Goal: Task Accomplishment & Management: Complete application form

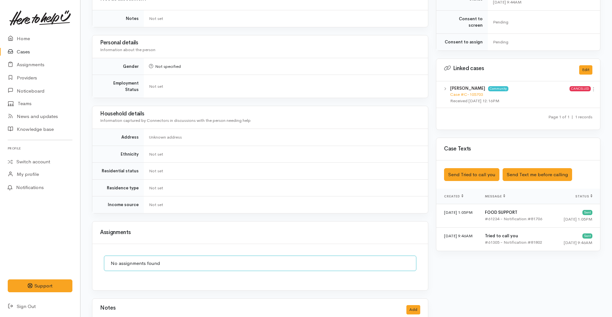
scroll to position [322, 0]
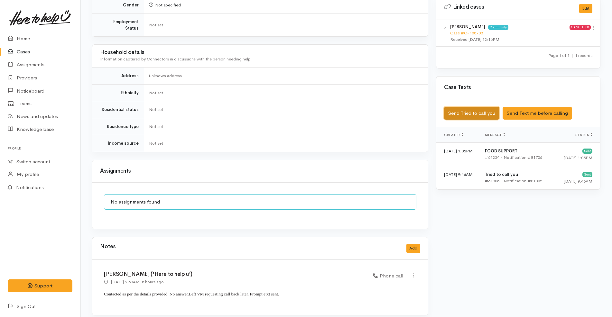
click at [481, 107] on button "Send Tried to call you" at bounding box center [471, 113] width 55 height 13
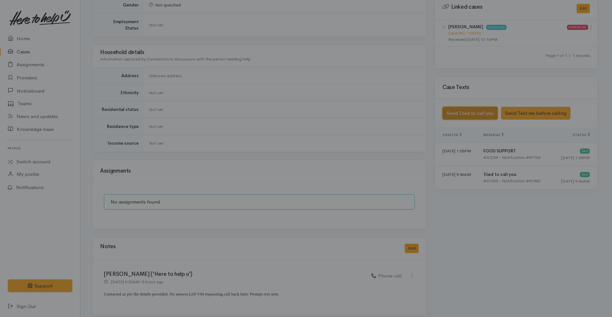
scroll to position [315, 0]
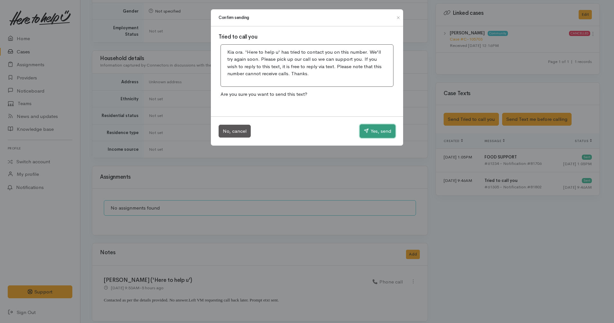
drag, startPoint x: 378, startPoint y: 129, endPoint x: 380, endPoint y: 133, distance: 4.9
click at [379, 129] on button "Yes, send" at bounding box center [378, 131] width 36 height 14
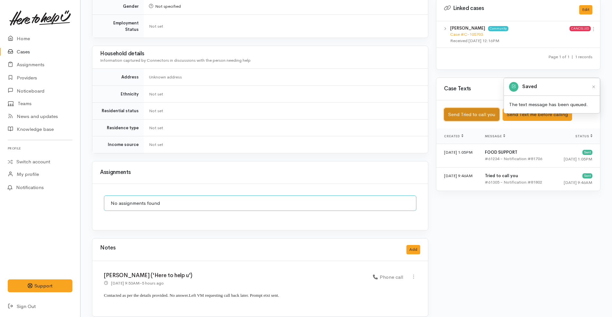
scroll to position [322, 0]
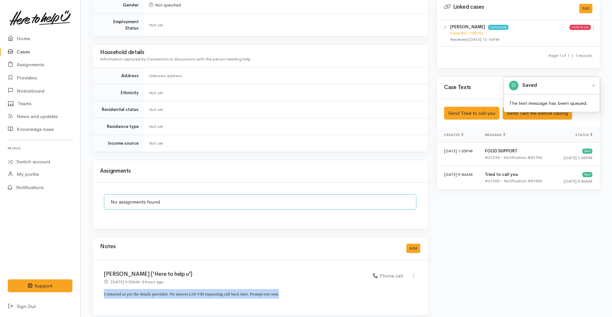
drag, startPoint x: 284, startPoint y: 291, endPoint x: 90, endPoint y: 285, distance: 194.0
click at [90, 285] on div "**********" at bounding box center [260, 34] width 344 height 578
copy p "Contacted as per the details provided. No answer. Left VM requesting call back …"
click at [412, 244] on button "Add" at bounding box center [413, 248] width 14 height 9
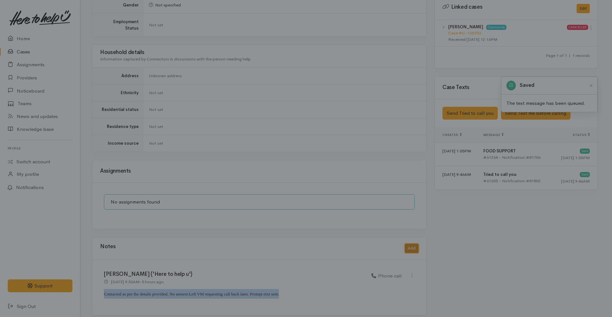
scroll to position [315, 0]
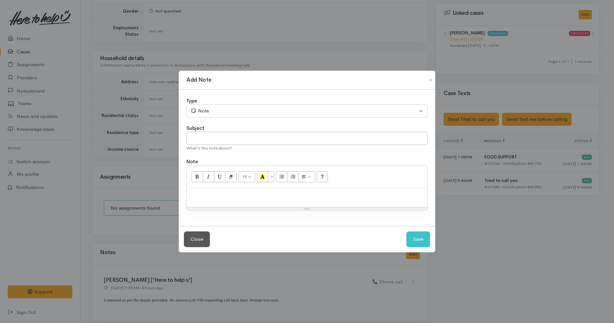
click at [322, 198] on p at bounding box center [307, 195] width 234 height 7
paste div
click at [332, 196] on span "Left VM requesting call back later. Prompt etxt sent." at bounding box center [320, 195] width 90 height 5
copy p "Contacted as per the details provided. No answer. Left VM requesting call back …"
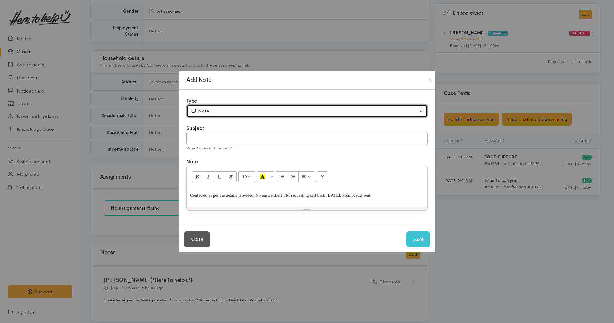
click at [246, 106] on button "Note" at bounding box center [307, 111] width 241 height 13
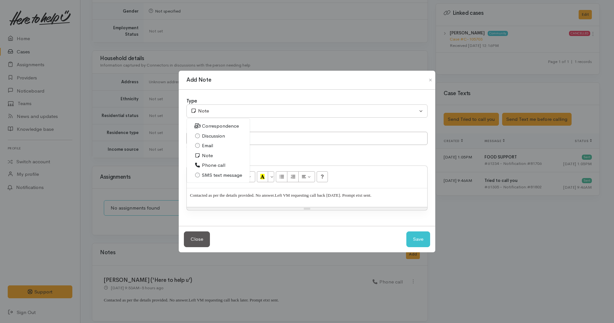
click at [214, 166] on span "Phone call" at bounding box center [213, 165] width 23 height 7
click at [417, 234] on button "Save" at bounding box center [418, 240] width 24 height 16
select select "1"
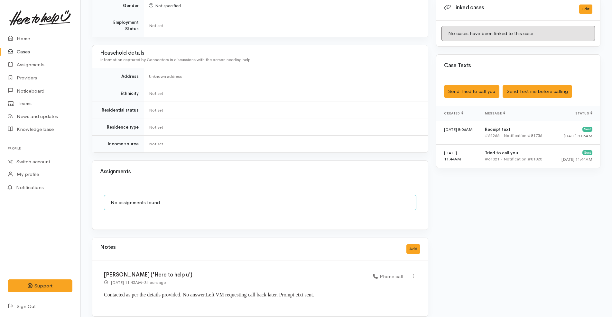
scroll to position [322, 0]
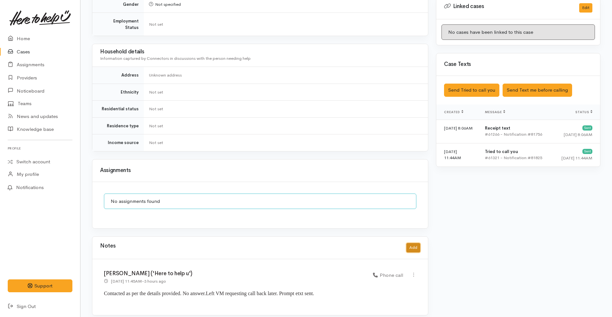
click at [416, 244] on button "Add" at bounding box center [413, 247] width 14 height 9
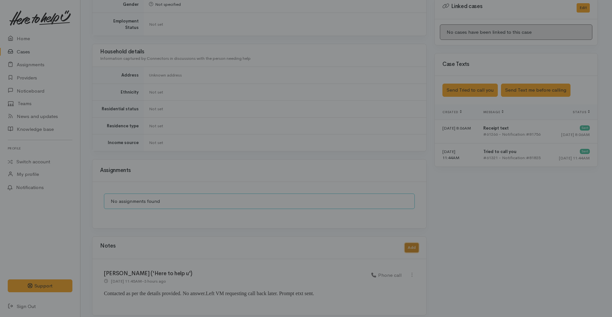
scroll to position [316, 0]
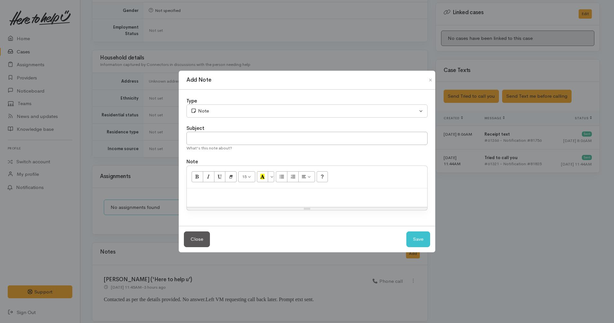
click at [304, 195] on p at bounding box center [307, 195] width 234 height 7
paste div
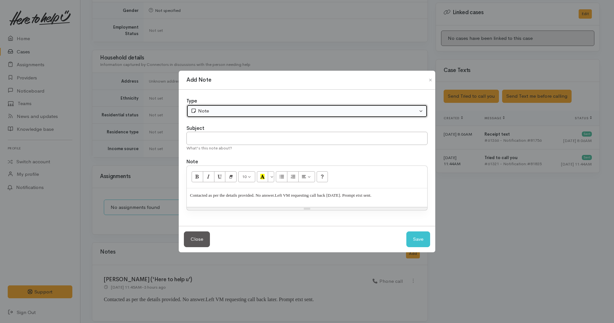
click at [223, 111] on div "Note" at bounding box center [304, 110] width 227 height 7
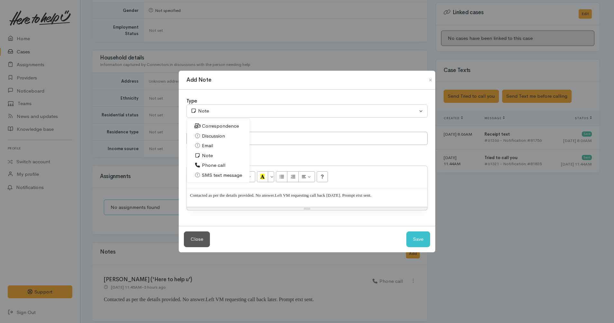
click at [216, 165] on span "Phone call" at bounding box center [213, 165] width 23 height 7
click at [413, 242] on button "Save" at bounding box center [418, 240] width 24 height 16
select select "1"
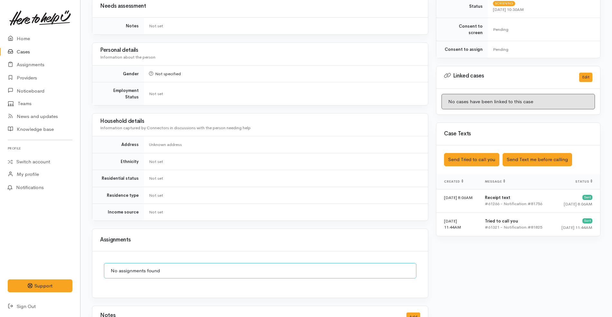
scroll to position [0, 0]
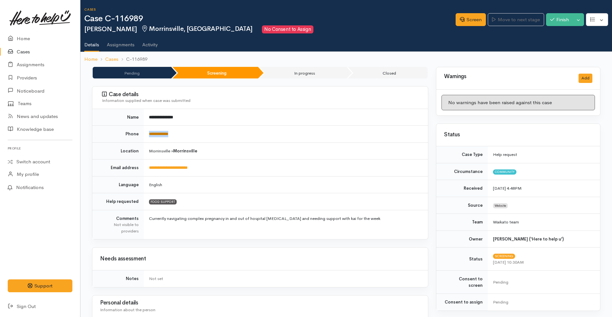
drag, startPoint x: 183, startPoint y: 132, endPoint x: 150, endPoint y: 136, distance: 33.6
click at [150, 136] on td "**********" at bounding box center [286, 134] width 284 height 17
copy link "**********"
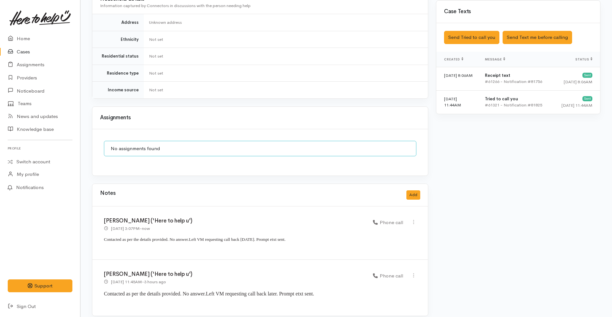
scroll to position [375, 0]
click at [478, 35] on button "Send Tried to call you" at bounding box center [471, 37] width 55 height 13
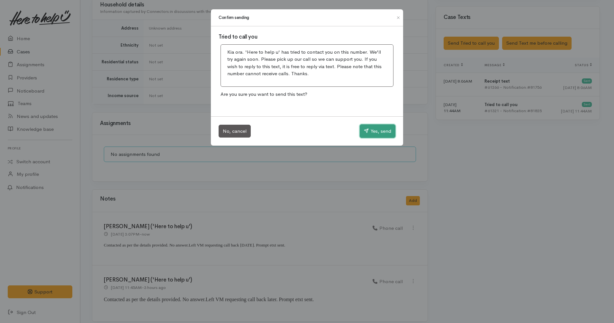
click at [379, 127] on button "Yes, send" at bounding box center [378, 131] width 36 height 14
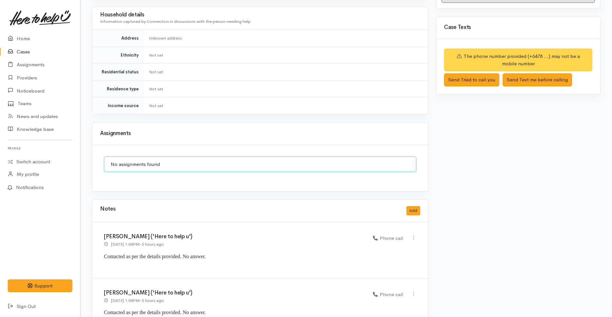
scroll to position [378, 0]
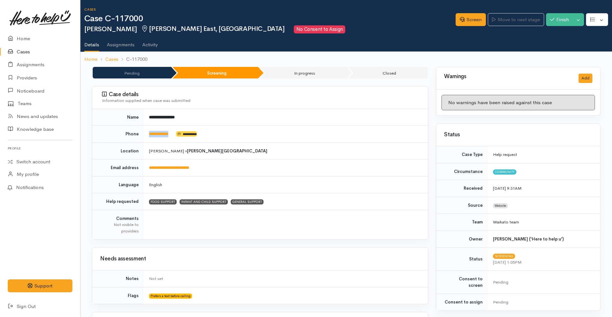
drag, startPoint x: 179, startPoint y: 134, endPoint x: 149, endPoint y: 137, distance: 30.7
click at [149, 137] on td "**********" at bounding box center [286, 134] width 284 height 17
click at [262, 153] on td "Hamilton » Hamilton East" at bounding box center [286, 150] width 284 height 17
click at [477, 22] on link "Screen" at bounding box center [470, 19] width 30 height 13
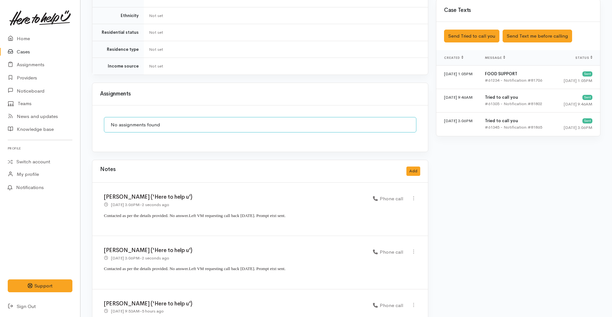
scroll to position [428, 0]
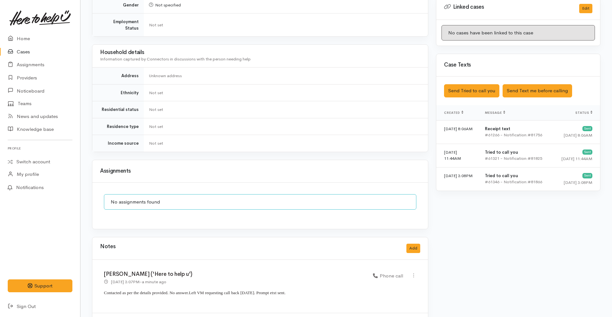
scroll to position [375, 0]
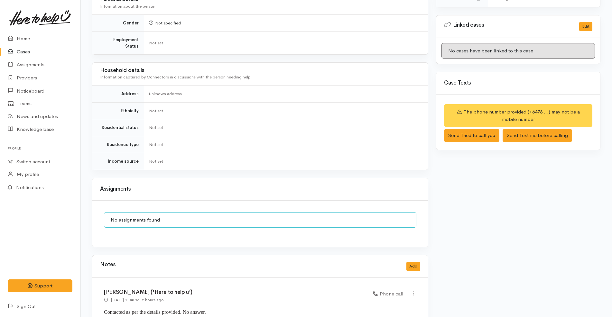
scroll to position [378, 0]
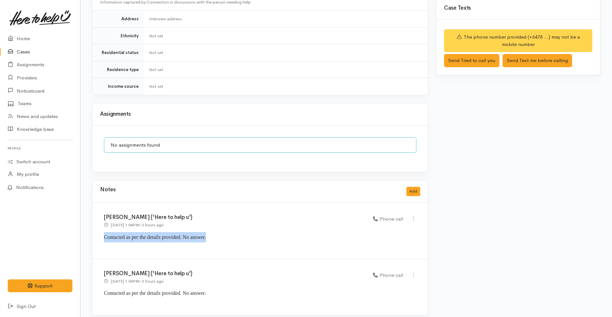
drag, startPoint x: 219, startPoint y: 233, endPoint x: 105, endPoint y: 231, distance: 114.8
click at [105, 232] on p "Contacted as per the details provided. No answer." at bounding box center [260, 239] width 312 height 15
copy span "Contacted as per the details provided. No answer."
click at [414, 187] on button "Add" at bounding box center [413, 191] width 14 height 9
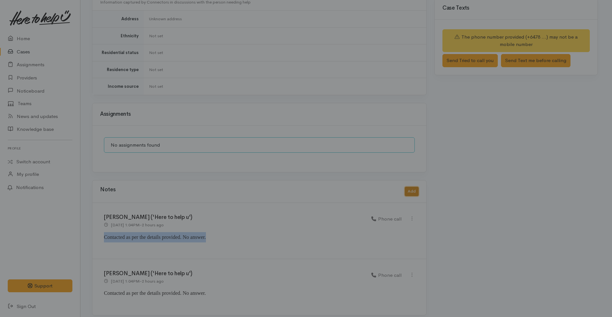
scroll to position [372, 0]
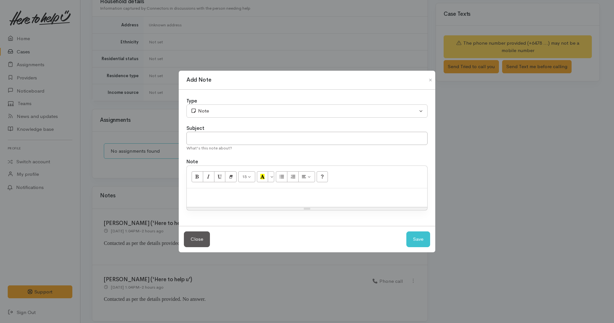
click at [306, 198] on p at bounding box center [307, 195] width 234 height 7
paste div
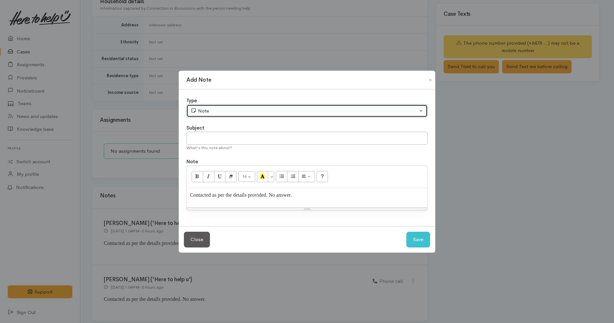
click at [248, 113] on div "Note" at bounding box center [304, 110] width 227 height 7
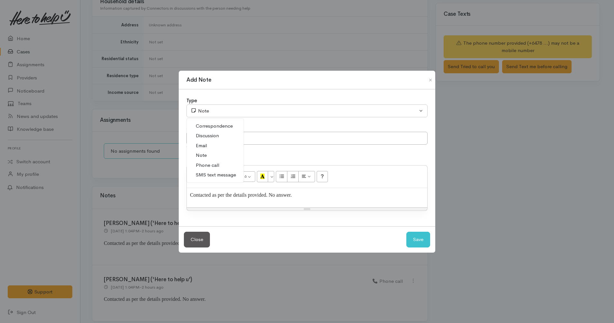
click at [208, 163] on span "Phone call" at bounding box center [207, 165] width 23 height 7
click at [414, 238] on button "Save" at bounding box center [418, 240] width 24 height 16
select select "1"
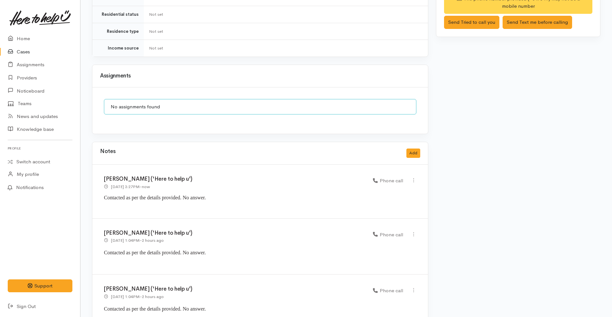
scroll to position [432, 0]
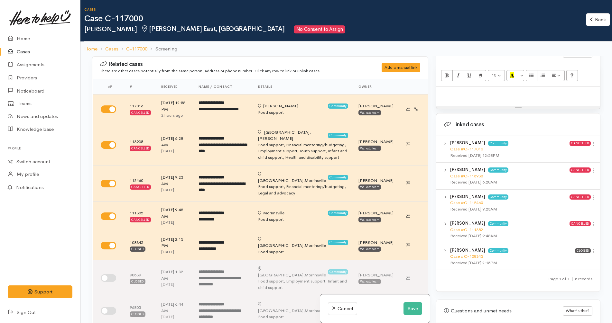
scroll to position [440, 0]
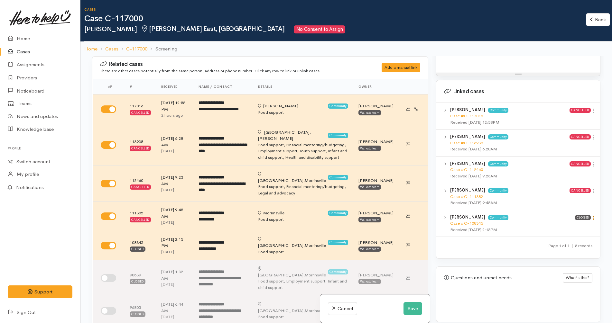
click at [591, 215] on icon at bounding box center [592, 217] width 5 height 5
click at [580, 226] on link "View case" at bounding box center [570, 231] width 51 height 10
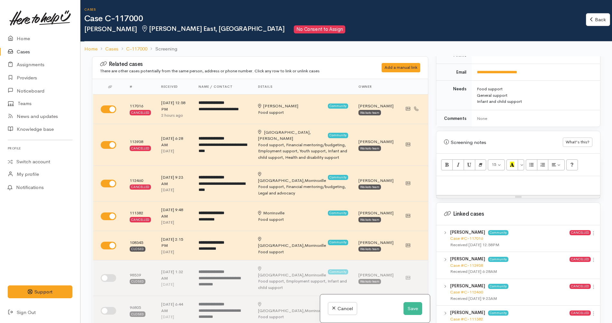
scroll to position [320, 0]
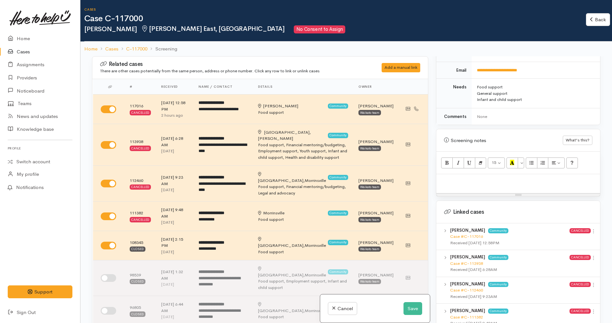
click at [496, 177] on p at bounding box center [517, 180] width 157 height 7
paste div
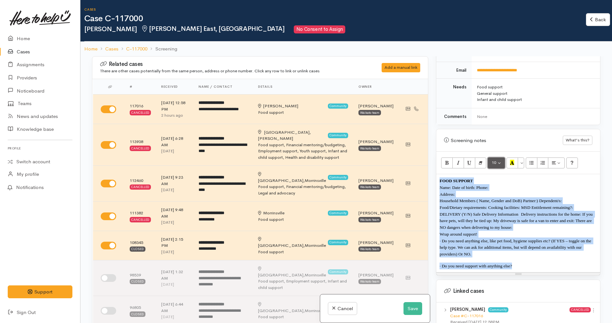
click at [498, 158] on button "10" at bounding box center [495, 163] width 17 height 11
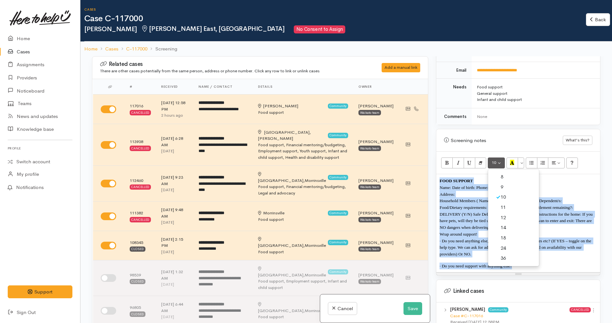
click at [512, 213] on link "12" at bounding box center [513, 218] width 51 height 10
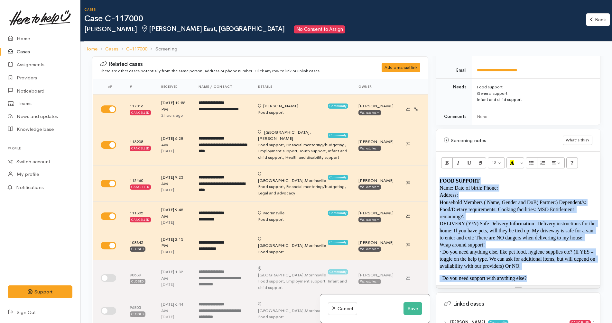
click at [535, 275] on p "· Do you need support with anything else?" at bounding box center [517, 278] width 157 height 7
click at [541, 275] on p "· Do you need support with anything else?" at bounding box center [517, 278] width 157 height 7
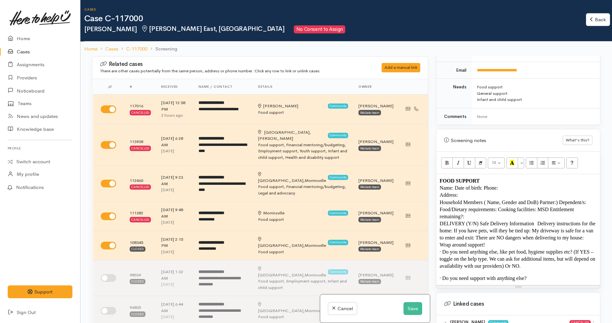
click at [456, 185] on span "Name: Date of birth: Phone:" at bounding box center [468, 187] width 58 height 5
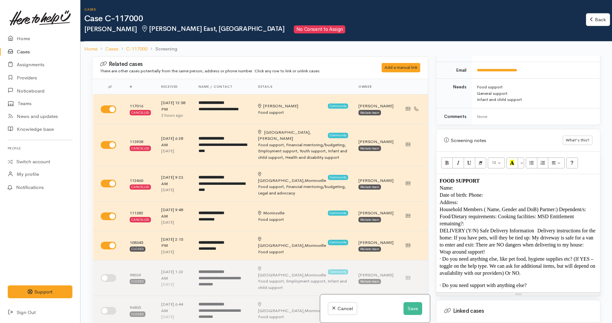
click at [469, 192] on p "Date of birth: Phone:" at bounding box center [517, 195] width 157 height 7
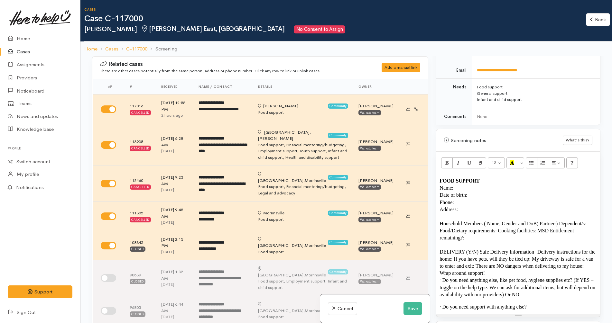
click at [497, 199] on p "Phone:" at bounding box center [517, 202] width 157 height 7
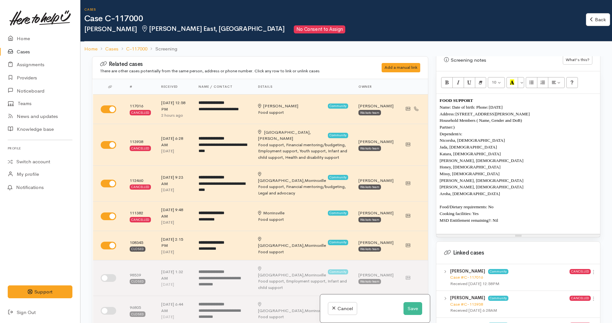
click at [504, 217] on p "MSD Entitlement remaining?: Nil" at bounding box center [517, 220] width 157 height 7
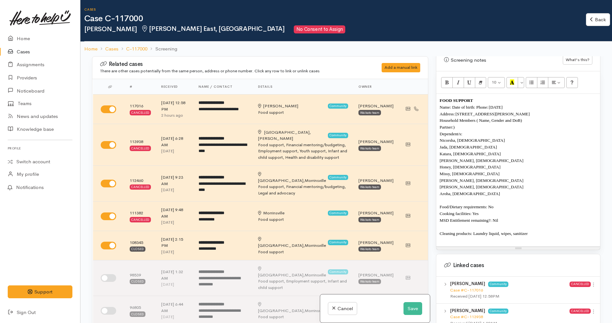
click at [490, 223] on p at bounding box center [517, 226] width 157 height 7
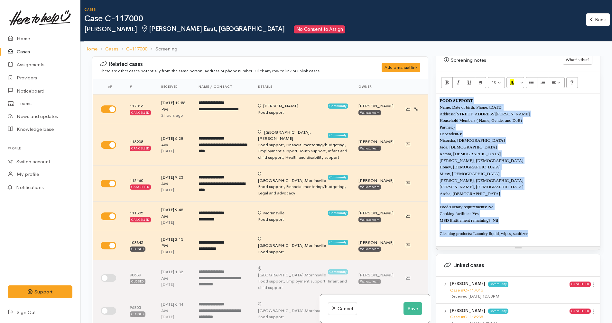
copy div "FOOD SUPPORT Name: Date of birth: Phone: 5/6/1994 Address: 108 Peachgrove Rd, H…"
click at [414, 311] on button "Save" at bounding box center [412, 308] width 19 height 13
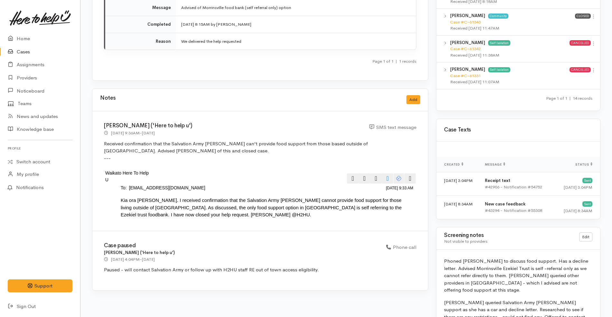
scroll to position [737, 0]
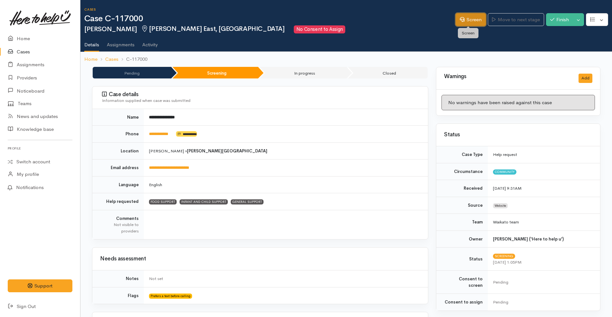
click at [472, 23] on link "Screen" at bounding box center [470, 19] width 30 height 13
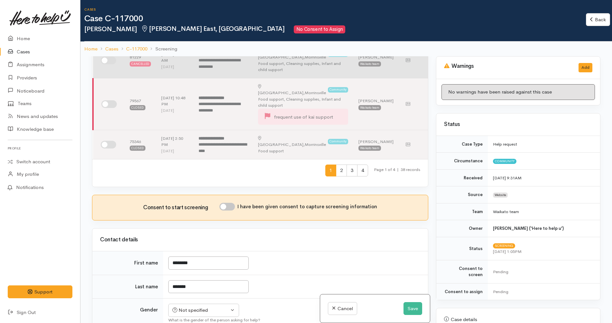
scroll to position [362, 0]
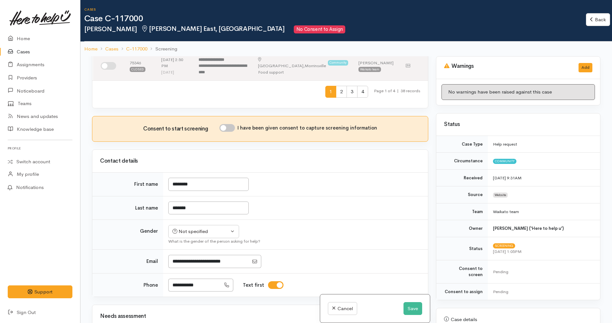
click at [232, 124] on input "I have been given consent to capture screening information" at bounding box center [226, 128] width 15 height 8
checkbox input "true"
click at [215, 228] on div "Not specified" at bounding box center [200, 231] width 57 height 7
click at [197, 261] on link "[DEMOGRAPHIC_DATA]" at bounding box center [206, 266] width 76 height 10
select select "[DEMOGRAPHIC_DATA]"
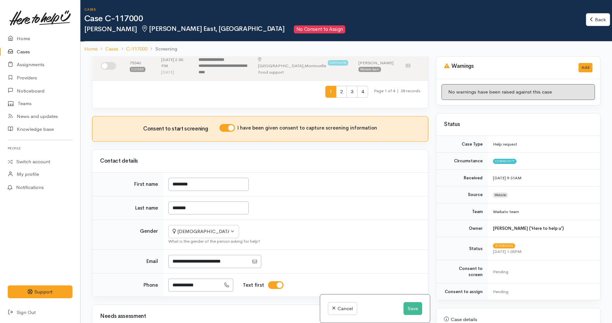
click at [271, 220] on td "Not specified [DEMOGRAPHIC_DATA] [DEMOGRAPHIC_DATA] Diverse [DEMOGRAPHIC_DATA] …" at bounding box center [295, 235] width 265 height 30
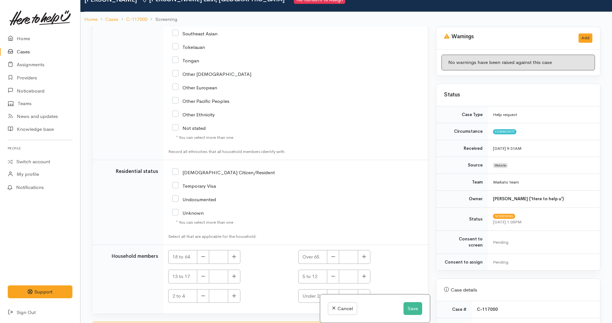
scroll to position [56, 0]
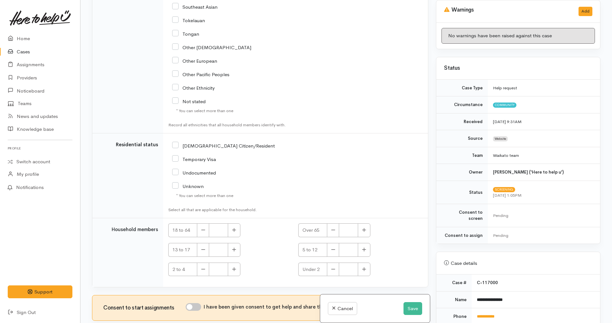
click at [201, 303] on input "I have been given consent to get help and share this information with appropria…" at bounding box center [193, 307] width 15 height 8
checkbox input "true"
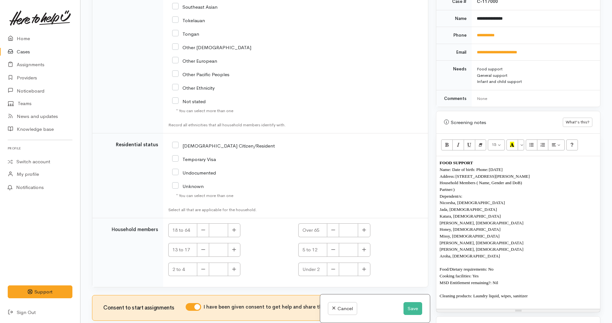
scroll to position [402, 0]
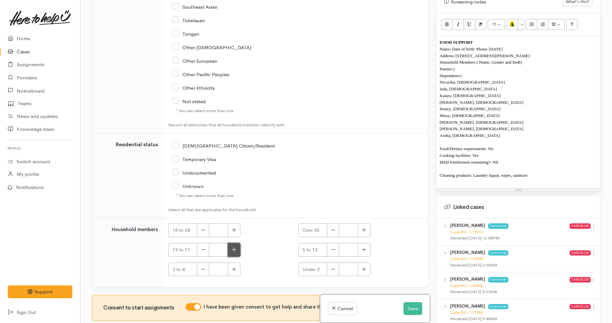
click at [234, 247] on icon "button" at bounding box center [234, 249] width 4 height 5
type input "2"
click at [359, 243] on button "button" at bounding box center [364, 250] width 13 height 14
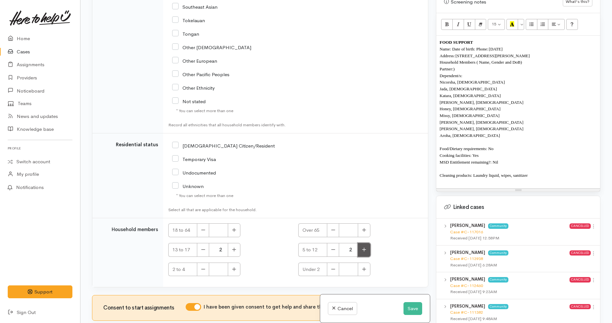
click at [359, 243] on button "button" at bounding box center [364, 250] width 13 height 14
click at [362, 247] on icon "button" at bounding box center [364, 249] width 4 height 5
type input "5"
click at [233, 267] on icon "button" at bounding box center [234, 269] width 4 height 5
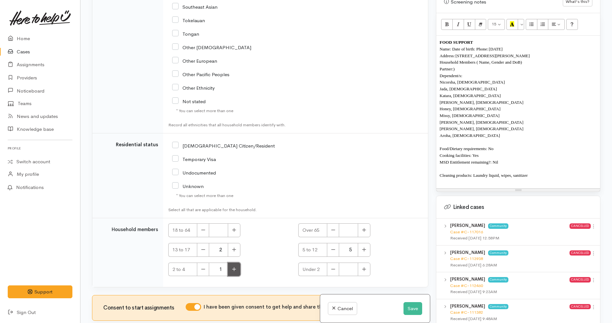
click at [233, 267] on icon "button" at bounding box center [234, 269] width 4 height 5
type input "2"
click at [262, 263] on div "2 to 4 2" at bounding box center [229, 270] width 122 height 14
click at [210, 139] on div "NZ Citizen/Resident" at bounding box center [252, 146] width 160 height 14
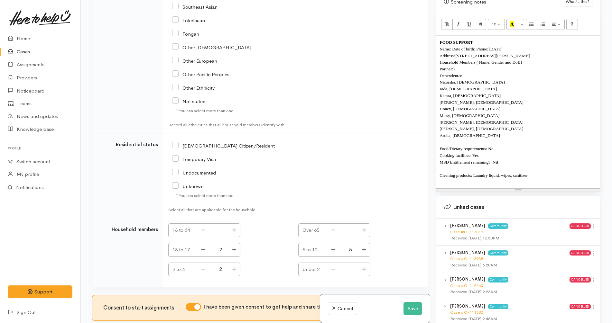
click at [220, 142] on input "NZ Citizen/Resident" at bounding box center [223, 145] width 103 height 6
checkbox input "true"
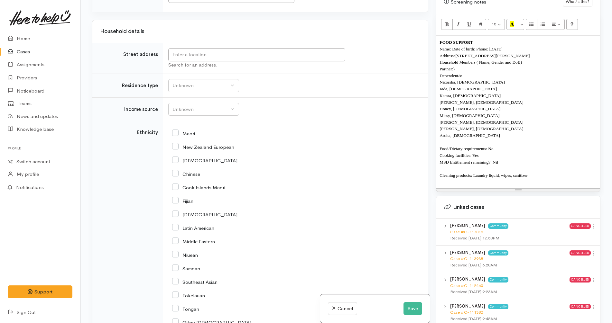
scroll to position [1048, 0]
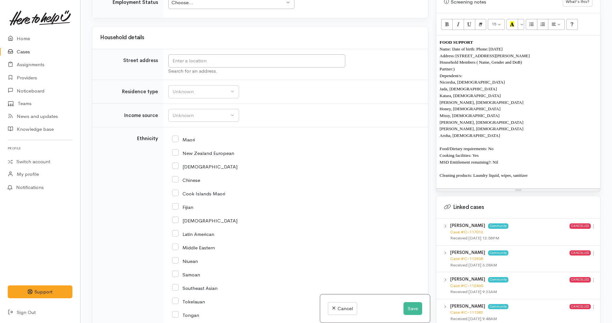
click at [190, 136] on input "Maori" at bounding box center [183, 139] width 23 height 6
checkbox input "true"
click at [205, 112] on div "Unknown" at bounding box center [200, 115] width 57 height 7
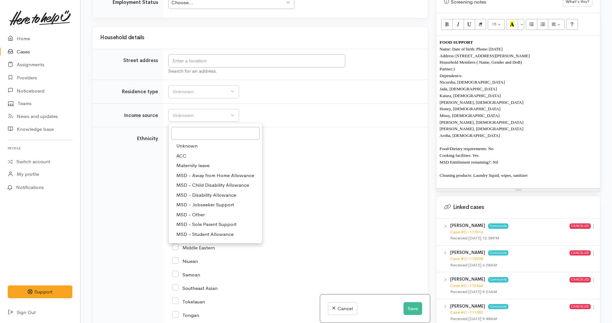
click at [207, 221] on span "MSD - Sole Parent Support" at bounding box center [206, 224] width 60 height 7
select select "7"
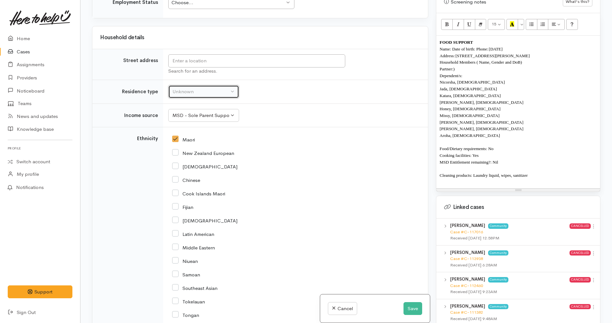
click at [212, 88] on div "Unknown" at bounding box center [200, 91] width 57 height 7
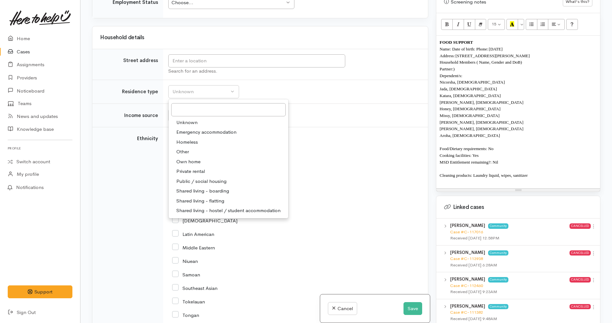
click at [199, 178] on span "Public / social housing" at bounding box center [201, 181] width 50 height 7
select select "3"
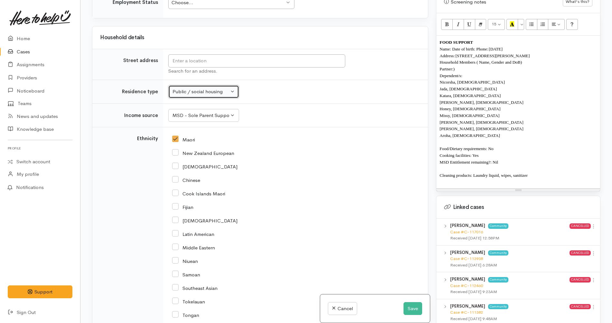
click at [219, 88] on div "Public / social housing" at bounding box center [200, 91] width 57 height 7
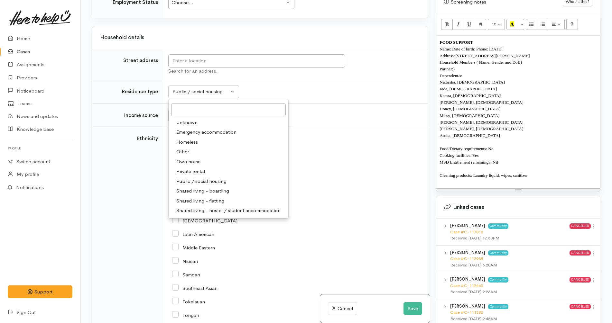
click at [304, 80] on td "Unknown Emergency accommodation Homeless Other Own home Private rental Public /…" at bounding box center [295, 92] width 265 height 24
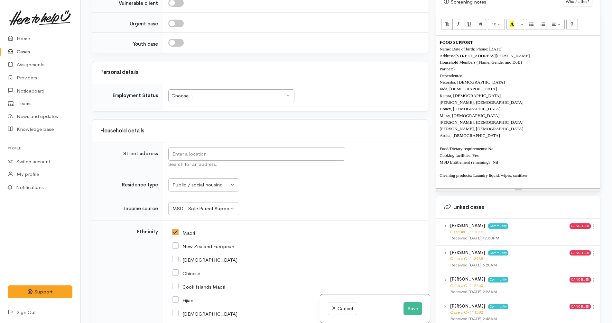
scroll to position [887, 0]
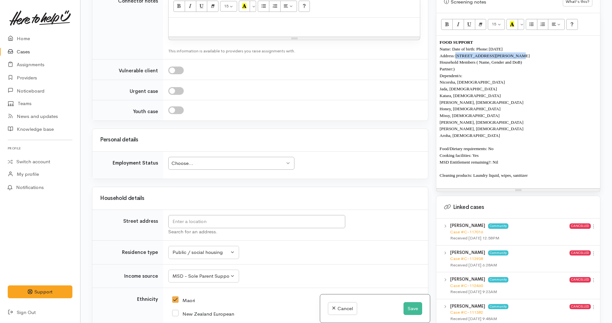
drag, startPoint x: 511, startPoint y: 49, endPoint x: 456, endPoint y: 50, distance: 55.0
click at [456, 52] on p "Address: 108 Peachgrove Rd, Hamilton" at bounding box center [517, 55] width 157 height 7
copy span "108 Peachgrove Rd, Hamilton"
click at [254, 215] on input "text" at bounding box center [256, 221] width 177 height 13
paste input "108 Peachgrove Rd, Hamilton"
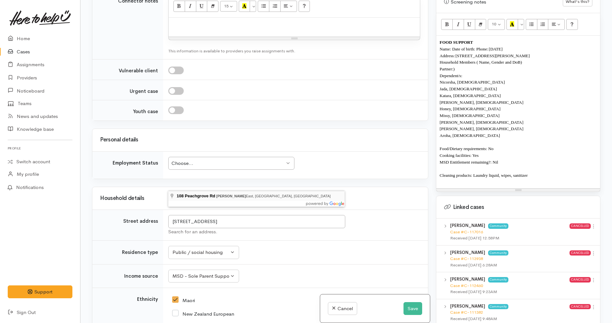
type input "108 Peachgrove Rd, Hamilton East, Hamilton, New Zealand"
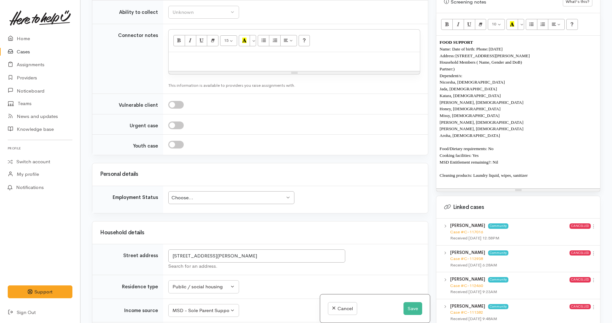
scroll to position [726, 0]
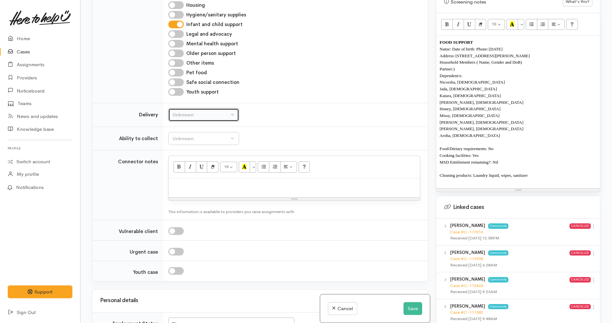
click at [221, 111] on div "Unknown" at bounding box center [200, 114] width 57 height 7
click at [197, 170] on link "No" at bounding box center [203, 175] width 70 height 10
select select "1"
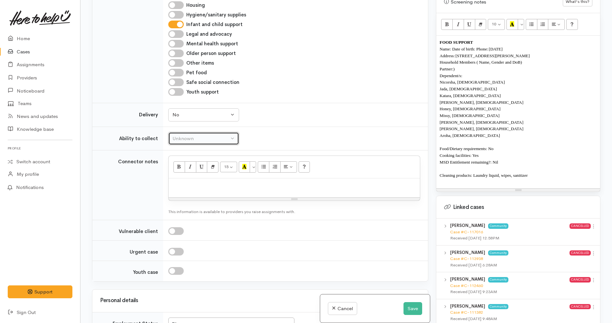
click at [222, 135] on div "Unknown" at bounding box center [200, 138] width 57 height 7
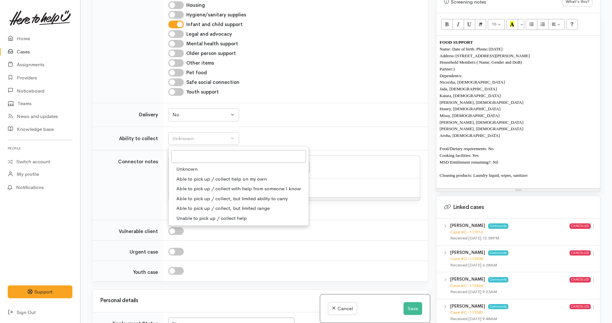
click at [205, 176] on span "Able to pick up / collect help on my own" at bounding box center [221, 179] width 90 height 7
select select "2"
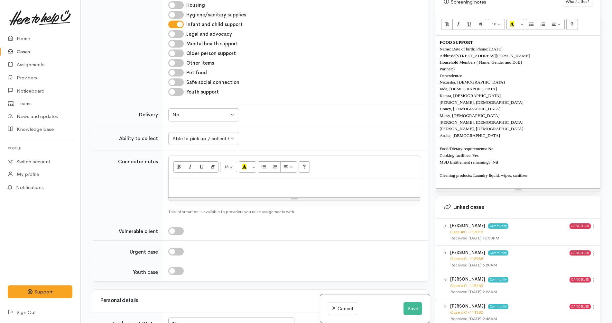
click at [501, 79] on p "Nicorsha, 15 years old" at bounding box center [517, 82] width 157 height 7
drag, startPoint x: 489, startPoint y: 44, endPoint x: 477, endPoint y: 44, distance: 11.6
click at [477, 47] on span "Name: Date of birth: Phone: 5/6/1994" at bounding box center [470, 49] width 63 height 5
copy span "Phone:"
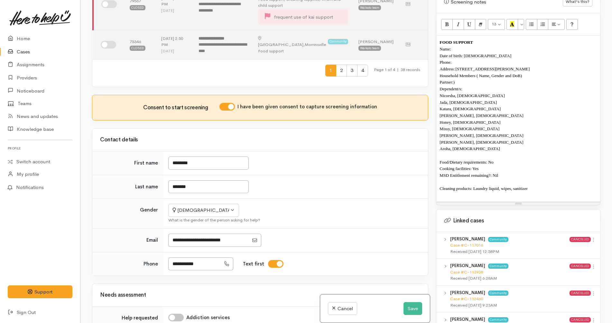
scroll to position [395, 0]
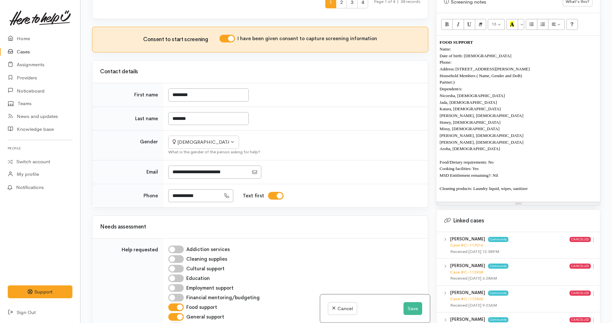
click at [472, 79] on p "Partner:)" at bounding box center [517, 82] width 157 height 7
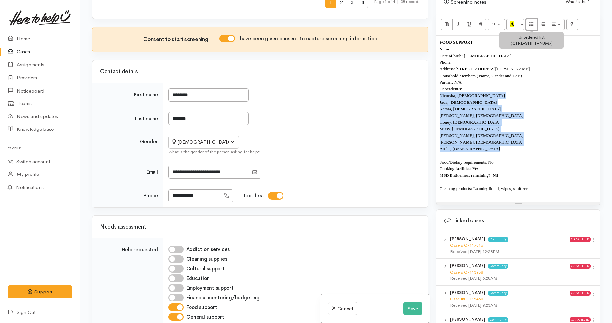
drag, startPoint x: 531, startPoint y: 22, endPoint x: 523, endPoint y: 28, distance: 10.1
click at [531, 21] on icon "Unordered list (CTRL+SHIFT+NUM7)" at bounding box center [531, 23] width 4 height 5
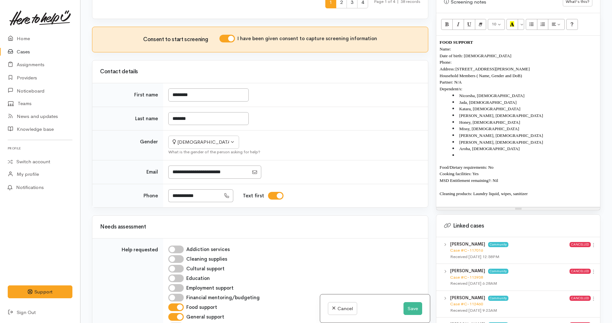
click at [472, 152] on li at bounding box center [524, 155] width 144 height 7
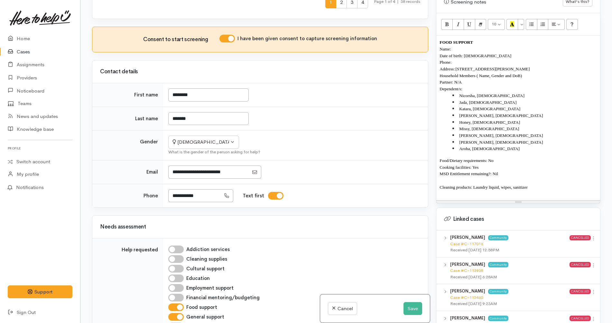
click at [460, 59] on p "Phone:" at bounding box center [517, 62] width 157 height 7
drag, startPoint x: 440, startPoint y: 44, endPoint x: 437, endPoint y: 36, distance: 7.8
click at [437, 36] on div "FOOD SUPPORT Name: Charlene Edwards Date of birth: 5/6/1994 Phone: 02108083053 …" at bounding box center [518, 118] width 164 height 165
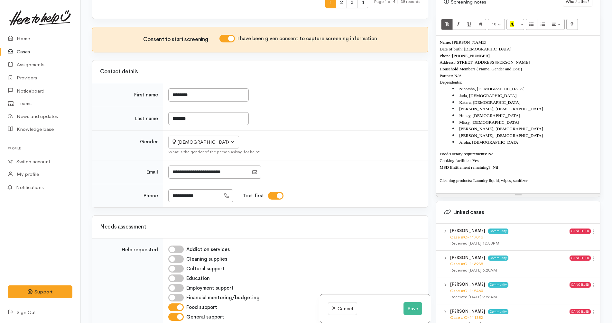
click at [516, 72] on p "Partner: N/A" at bounding box center [517, 75] width 157 height 7
click at [520, 184] on p at bounding box center [517, 187] width 157 height 7
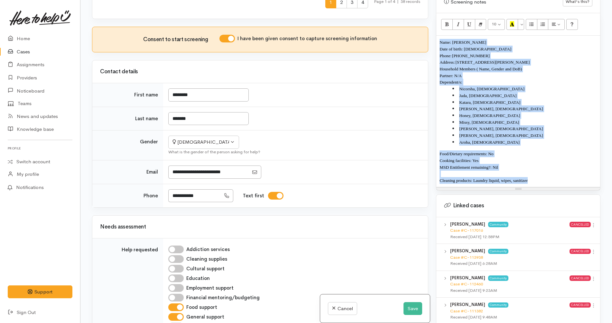
drag, startPoint x: 537, startPoint y: 177, endPoint x: 430, endPoint y: 33, distance: 180.0
click at [430, 33] on div "Related cases There are other cases potentially from the same person, address o…" at bounding box center [346, 161] width 516 height 323
copy div "Name: Charlene Edwards Date of birth: 5/6/1994 Phone: 02108083053 Address: 108 …"
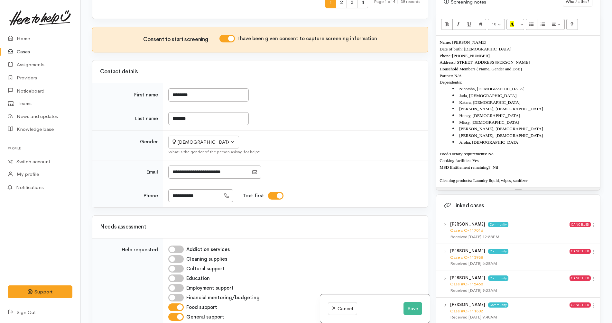
click at [381, 166] on div at bounding box center [294, 172] width 252 height 13
click at [541, 177] on p "Cleaning products: Laundry liquid, wipes, sanitizer" at bounding box center [517, 180] width 157 height 7
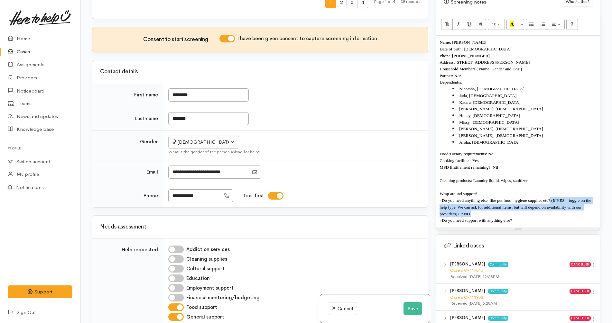
drag, startPoint x: 531, startPoint y: 206, endPoint x: 550, endPoint y: 196, distance: 22.0
click at [550, 197] on p "· Do you need anything else, like pet food, hygiene supplies etc? (If YES – tog…" at bounding box center [517, 207] width 157 height 20
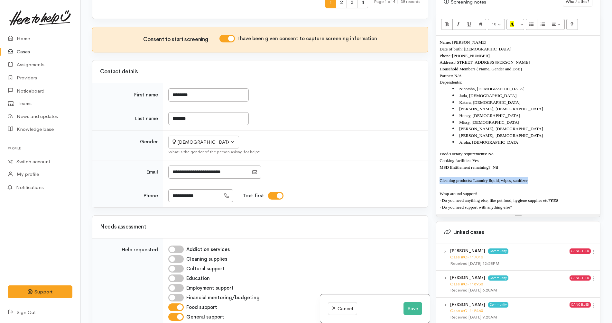
copy span "Cleaning products: Laundry liquid, wipes, sanitizer"
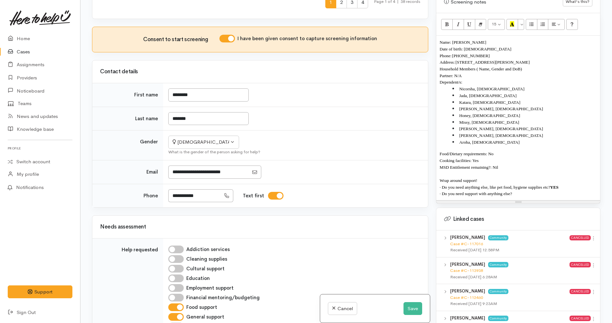
click at [565, 184] on p "· Do you need anything else, like pet food, hygiene supplies etc? YES" at bounding box center [517, 187] width 157 height 7
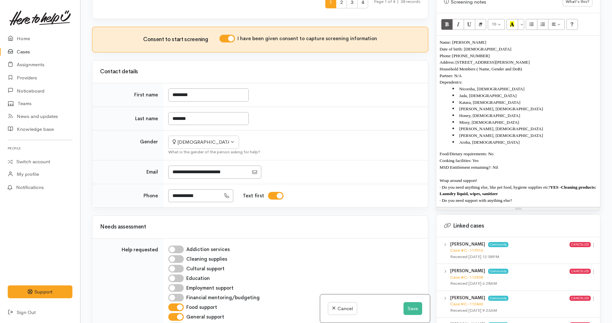
click at [563, 132] on li "Taylor, 4 years old" at bounding box center [524, 135] width 144 height 7
click at [545, 197] on p "· Do you need support with anything else?" at bounding box center [517, 200] width 157 height 7
drag, startPoint x: 529, startPoint y: 196, endPoint x: 429, endPoint y: 27, distance: 195.6
click at [429, 27] on div "Related cases There are other cases potentially from the same person, address o…" at bounding box center [346, 161] width 516 height 323
copy div "Name: Charlene Edwards Date of birth: 5/6/1994 Phone: 02108083053 Address: 108 …"
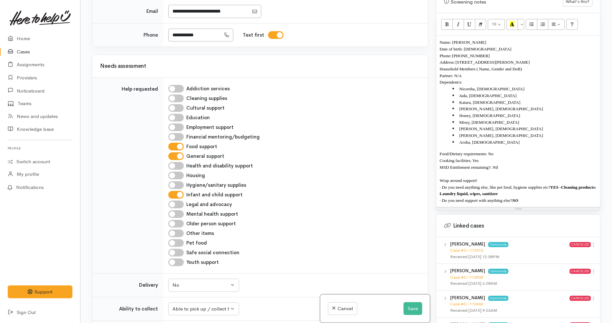
scroll to position [636, 0]
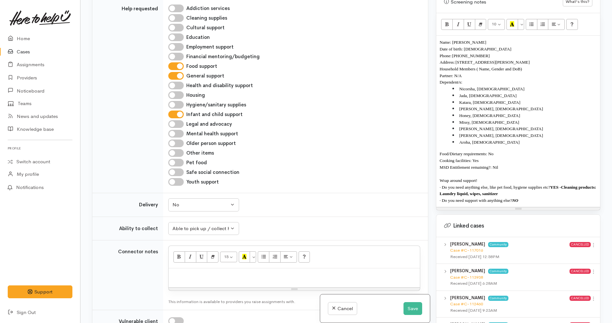
click at [258, 272] on p at bounding box center [294, 275] width 245 height 7
paste div
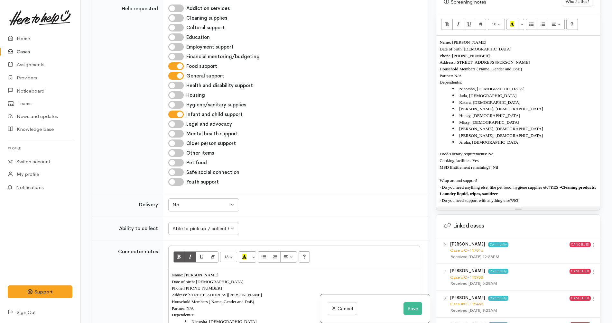
scroll to position [705, 0]
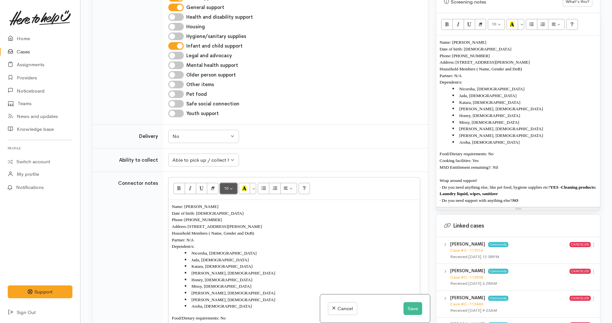
click at [232, 183] on button "10" at bounding box center [228, 188] width 17 height 11
click at [238, 238] on link "12" at bounding box center [245, 243] width 51 height 10
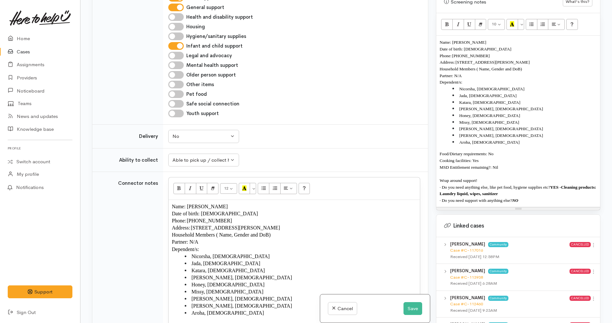
click at [269, 239] on p "Partner: N/A" at bounding box center [294, 242] width 245 height 7
copy div "Name: Charlene Edwards Date of birth: 5/6/1994 Phone: 02108083053 Address: 108 …"
click at [486, 120] on span "Missy, 8 years old" at bounding box center [489, 122] width 60 height 5
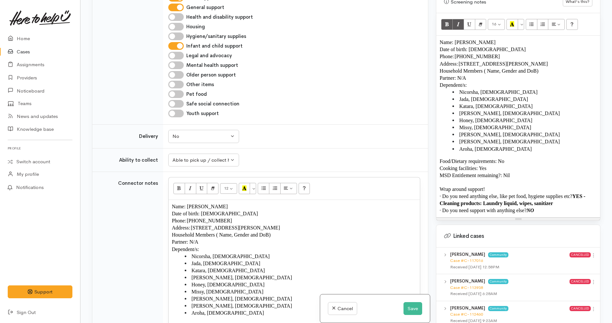
click at [363, 253] on li "Nicorsha, 15 years old" at bounding box center [301, 256] width 232 height 7
click at [547, 68] on p "Household Members ( Name, Gender and DoB)" at bounding box center [517, 71] width 157 height 7
click at [548, 54] on p "Phone: 02108083053" at bounding box center [517, 56] width 157 height 7
click at [544, 60] on p "Address: 108 Peachgrove Rd, Hamilton" at bounding box center [517, 63] width 157 height 7
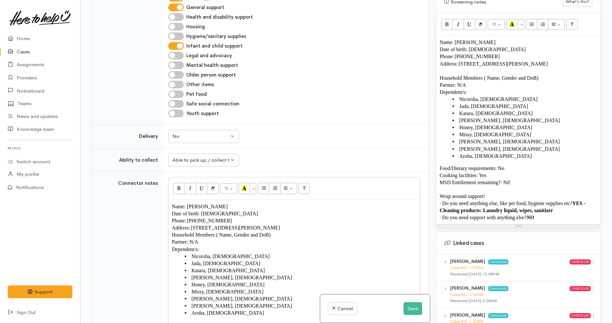
click at [265, 224] on p "Address: 108 Peachgrove Rd, Hamilton" at bounding box center [294, 227] width 245 height 7
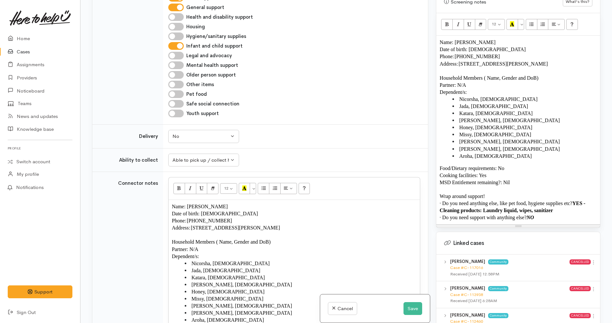
click at [279, 239] on p "Household Members ( Name, Gender and DoB)" at bounding box center [294, 242] width 245 height 7
drag, startPoint x: 287, startPoint y: 204, endPoint x: 215, endPoint y: 205, distance: 72.4
click at [215, 239] on p "Household Members ( Name, Gender and DoB)" at bounding box center [294, 242] width 245 height 7
click at [258, 260] on li "Nicorsha, [DEMOGRAPHIC_DATA]" at bounding box center [301, 263] width 232 height 7
click at [199, 239] on span "Household Members" at bounding box center [193, 241] width 43 height 5
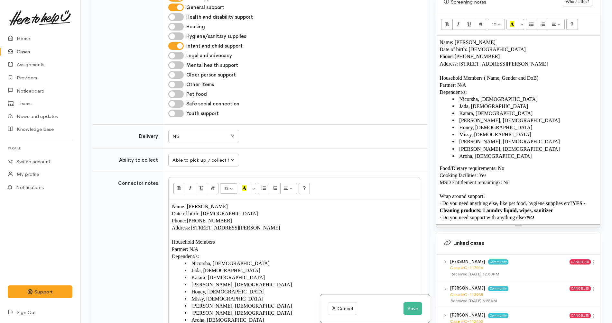
click at [244, 260] on li "Nicorsha, [DEMOGRAPHIC_DATA]" at bounding box center [301, 263] width 232 height 7
click at [307, 125] on td "Unknown Delivery needed Delivery preferred No No Unknown Delivery needed Delive…" at bounding box center [295, 137] width 265 height 24
click at [315, 110] on div "Youth support" at bounding box center [294, 114] width 252 height 8
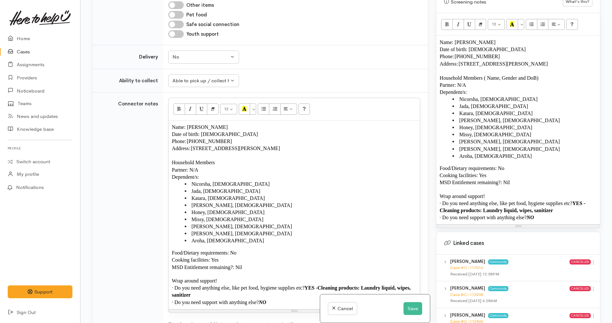
scroll to position [785, 0]
click at [417, 312] on button "Save" at bounding box center [412, 308] width 19 height 13
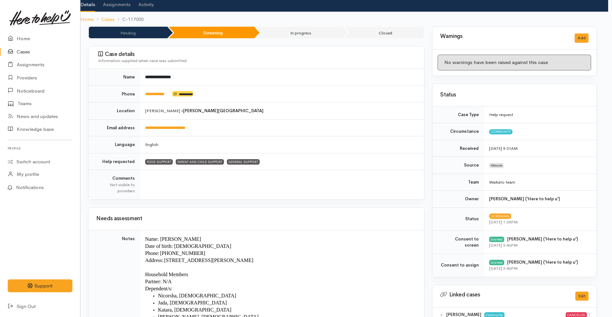
scroll to position [0, 4]
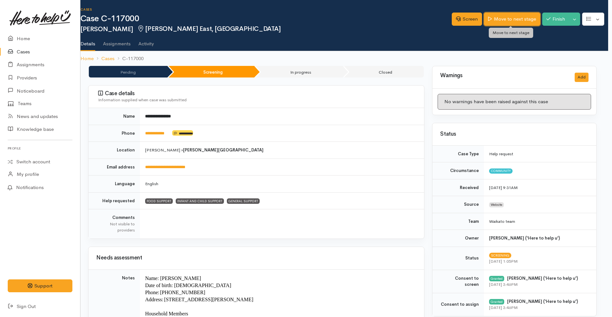
click at [508, 16] on link "Move to next stage" at bounding box center [512, 19] width 56 height 13
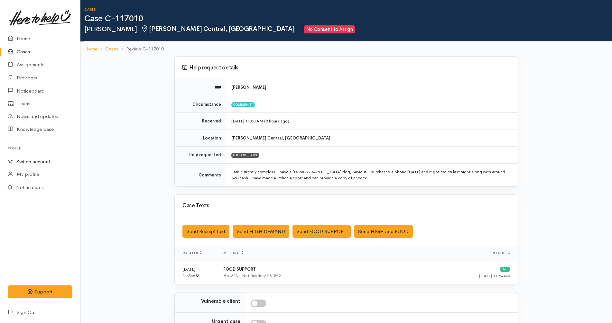
click at [34, 162] on link "Switch account" at bounding box center [40, 162] width 80 height 13
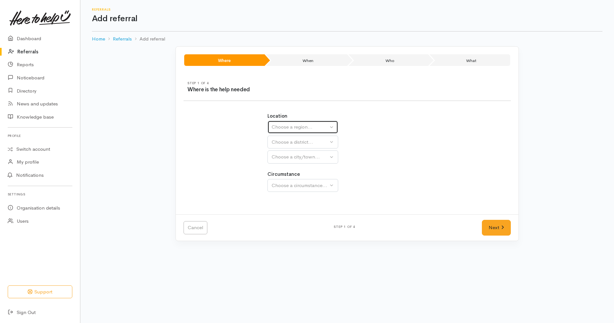
click at [320, 126] on div "Choose a region..." at bounding box center [300, 126] width 57 height 7
click at [295, 165] on link "[GEOGRAPHIC_DATA]" at bounding box center [303, 168] width 70 height 10
select select "3"
select select
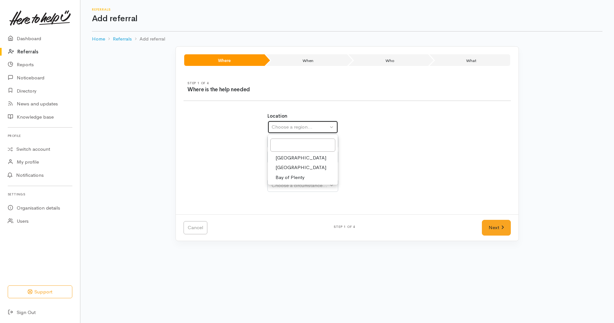
select select
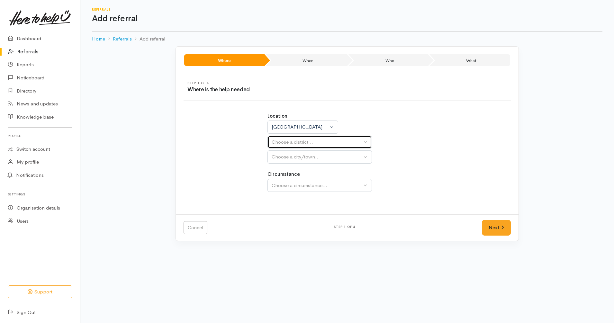
click at [309, 142] on div "Choose a district..." at bounding box center [317, 142] width 90 height 7
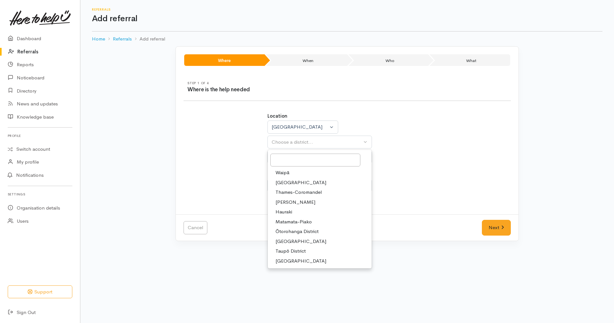
click at [297, 202] on link "[PERSON_NAME]" at bounding box center [320, 202] width 104 height 10
select select "4"
select select
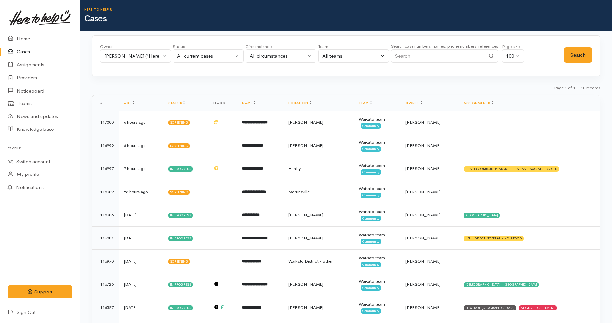
click at [411, 55] on input "Search" at bounding box center [438, 56] width 95 height 13
paste input "64204383073"
type input "64204383073"
click at [567, 53] on button "Search" at bounding box center [577, 55] width 29 height 16
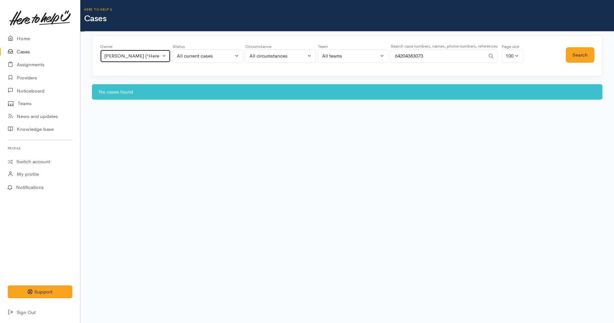
click at [118, 57] on div "[PERSON_NAME] ('Here to help u')" at bounding box center [132, 55] width 57 height 7
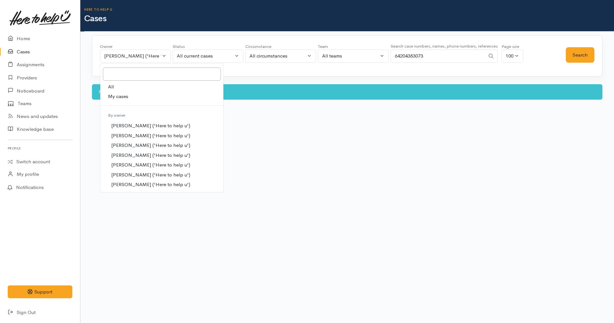
click at [136, 87] on link "All" at bounding box center [161, 87] width 123 height 10
select select "-1"
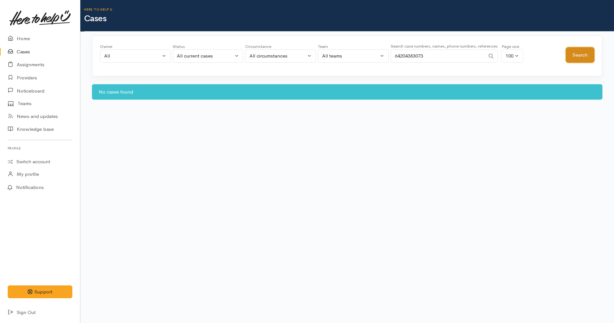
click at [569, 58] on button "Search" at bounding box center [580, 55] width 29 height 16
click at [209, 57] on div "All current cases" at bounding box center [205, 55] width 57 height 7
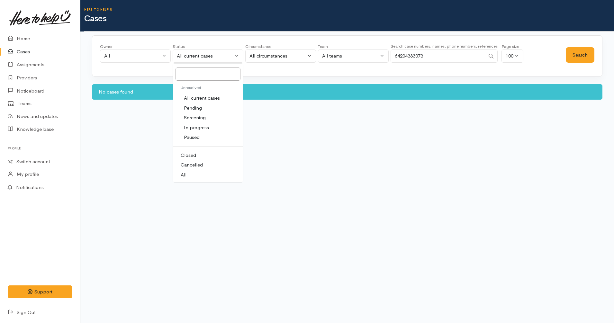
drag, startPoint x: 189, startPoint y: 176, endPoint x: 409, endPoint y: 110, distance: 229.8
click at [189, 174] on link "All" at bounding box center [208, 175] width 70 height 10
select select "All"
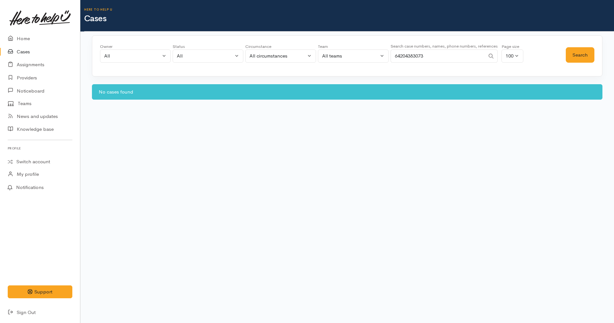
click at [455, 54] on input "64204383073" at bounding box center [438, 56] width 95 height 13
type input "64204383073"
click at [579, 59] on button "Search" at bounding box center [580, 55] width 29 height 16
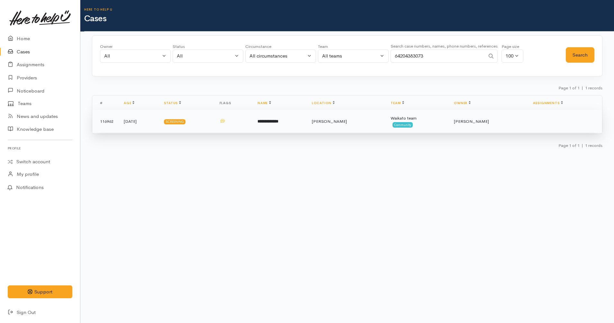
click at [207, 126] on td "Screening" at bounding box center [186, 121] width 55 height 23
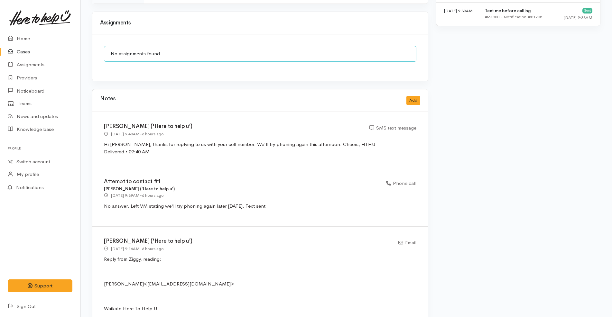
scroll to position [482, 0]
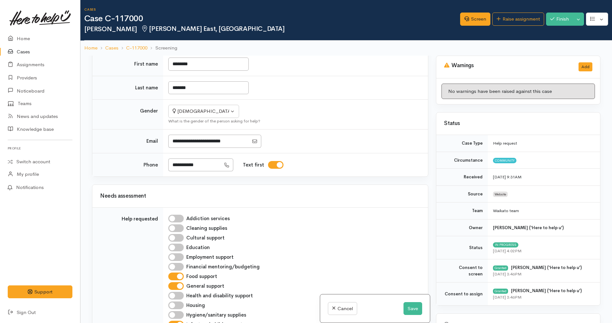
scroll to position [603, 0]
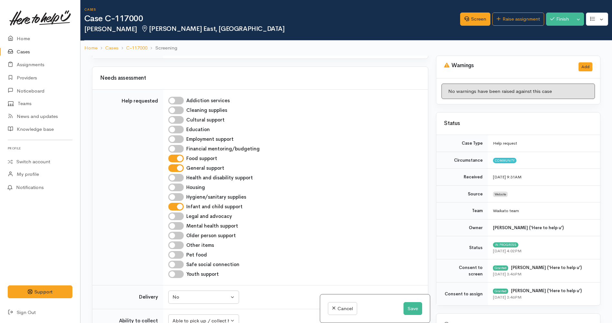
click at [178, 193] on input "Hygiene/sanitary supplies" at bounding box center [175, 197] width 15 height 8
checkbox input "true"
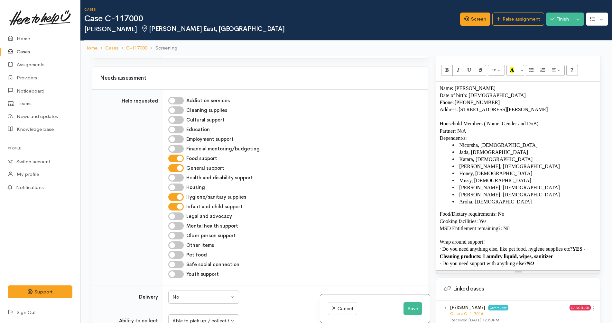
scroll to position [482, 0]
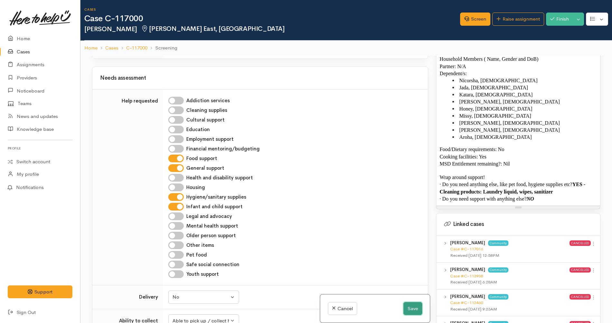
click at [411, 310] on button "Save" at bounding box center [412, 308] width 19 height 13
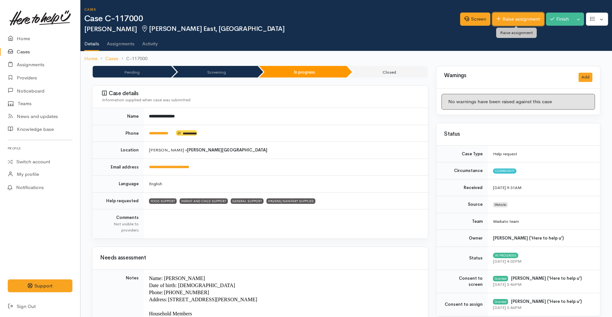
click at [524, 18] on link "Raise assignment" at bounding box center [518, 19] width 52 height 13
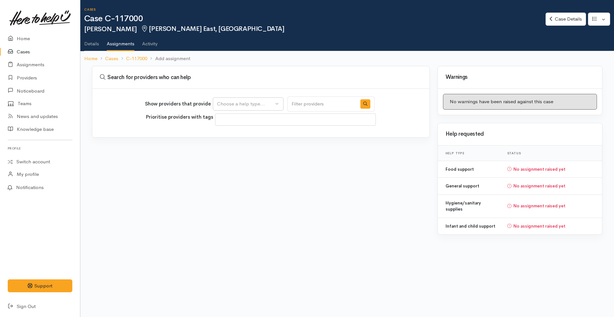
select select
click at [261, 103] on div "Choose a help type..." at bounding box center [245, 103] width 57 height 7
click at [258, 132] on link "Food support" at bounding box center [249, 135] width 72 height 10
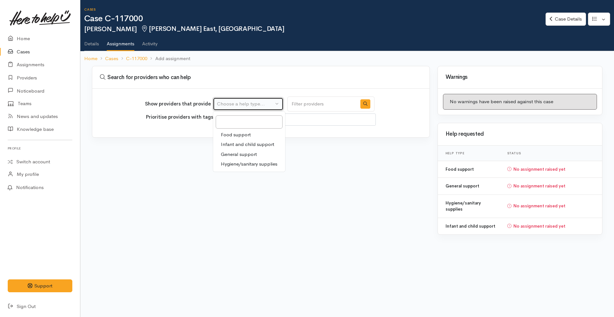
select select "3"
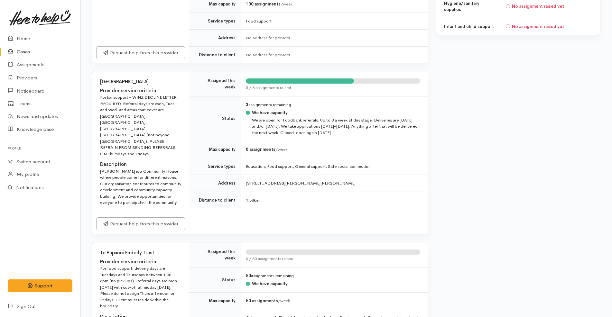
scroll to position [201, 0]
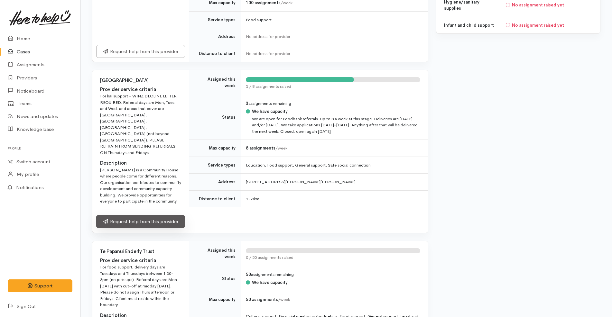
click at [155, 215] on link "Request help from this provider" at bounding box center [140, 221] width 89 height 13
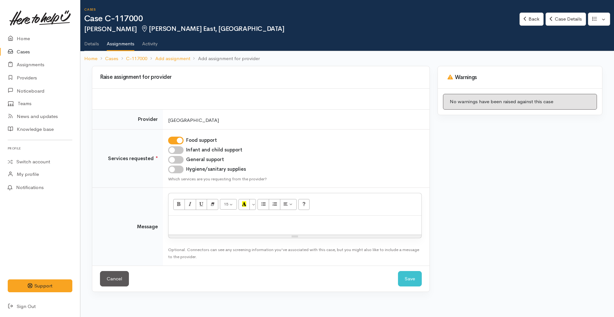
click at [293, 224] on p at bounding box center [295, 222] width 247 height 7
drag, startPoint x: 171, startPoint y: 158, endPoint x: 178, endPoint y: 167, distance: 11.0
click at [171, 158] on input "General support" at bounding box center [175, 160] width 15 height 8
checkbox input "true"
click at [233, 232] on div at bounding box center [294, 225] width 253 height 19
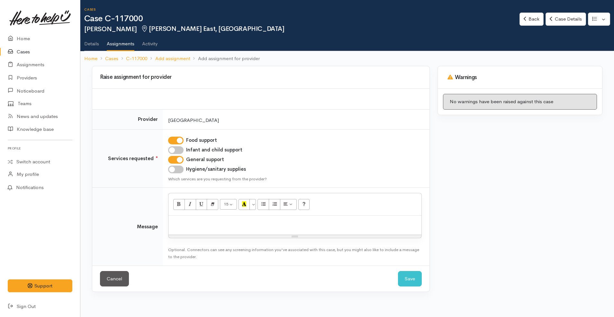
click at [229, 224] on p at bounding box center [295, 222] width 247 height 7
click at [345, 225] on p at bounding box center [295, 222] width 247 height 7
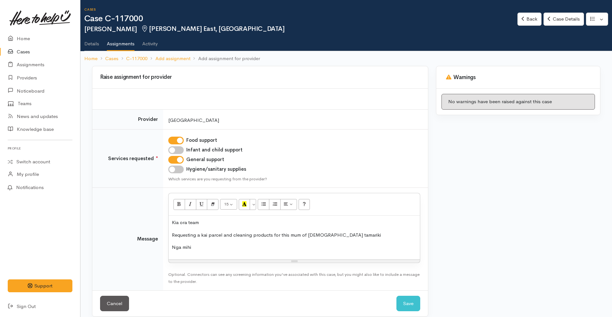
click at [174, 157] on input "General support" at bounding box center [175, 160] width 15 height 8
checkbox input "false"
click at [176, 168] on input "Hygiene/sanitary supplies" at bounding box center [175, 170] width 15 height 8
checkbox input "true"
click at [401, 301] on button "Save" at bounding box center [408, 304] width 24 height 16
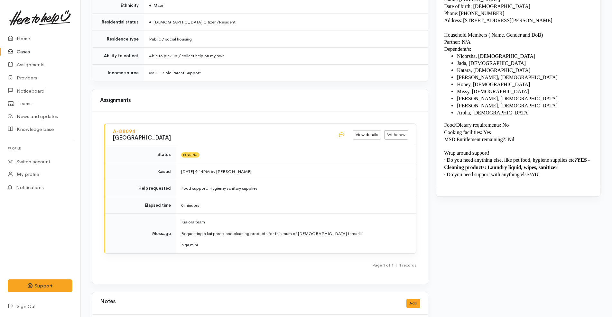
scroll to position [708, 0]
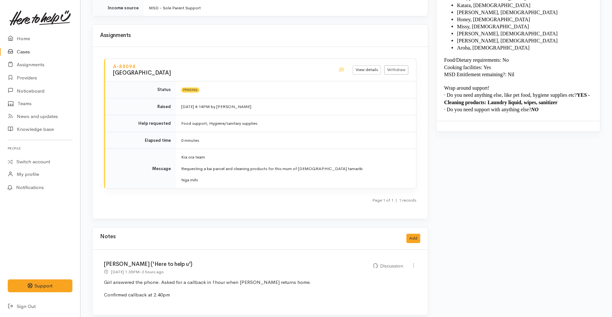
click at [28, 52] on link "Cases" at bounding box center [40, 51] width 80 height 13
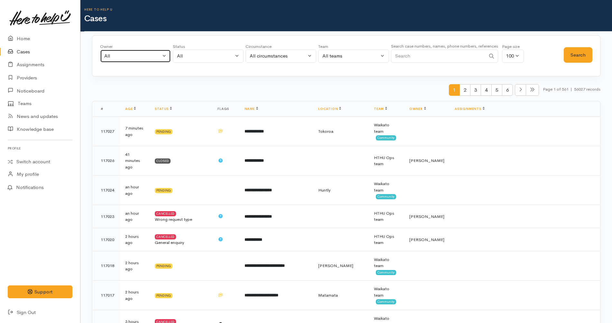
click at [144, 54] on div "All" at bounding box center [132, 55] width 57 height 7
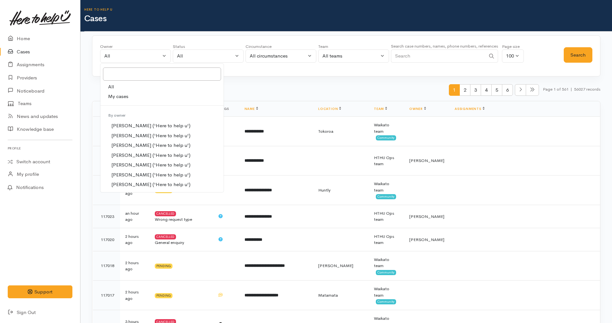
click at [115, 95] on span "My cases" at bounding box center [118, 96] width 20 height 7
select select "1252"
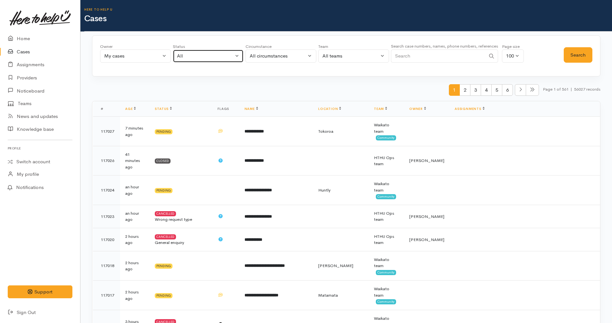
click at [211, 57] on div "All" at bounding box center [205, 55] width 57 height 7
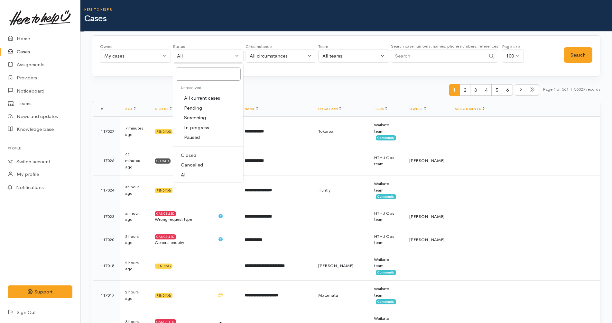
click at [197, 93] on li "Unresolved" at bounding box center [208, 88] width 70 height 12
click at [198, 96] on span "All current cases" at bounding box center [202, 98] width 36 height 7
select select "Unresolved"
click at [582, 55] on button "Search" at bounding box center [577, 55] width 29 height 16
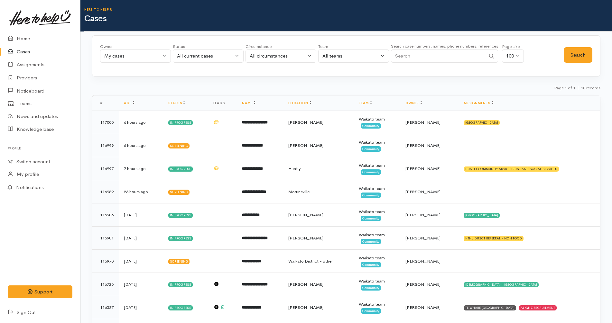
scroll to position [38, 0]
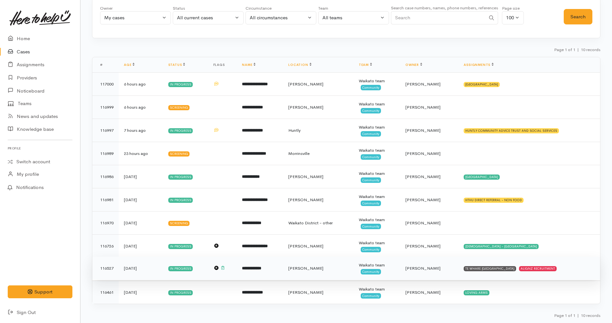
click at [584, 272] on td "TE WHARE [GEOGRAPHIC_DATA] ALIGNZ RECRUITMENT" at bounding box center [528, 268] width 141 height 23
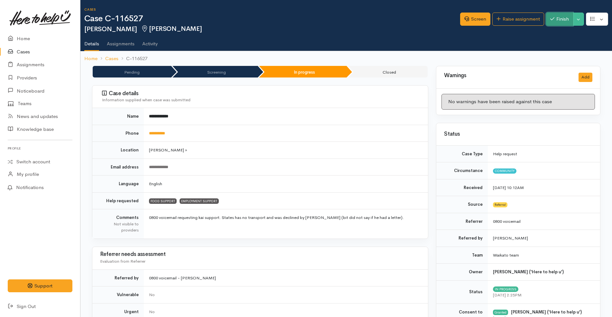
click at [556, 23] on button "Finish" at bounding box center [559, 19] width 27 height 13
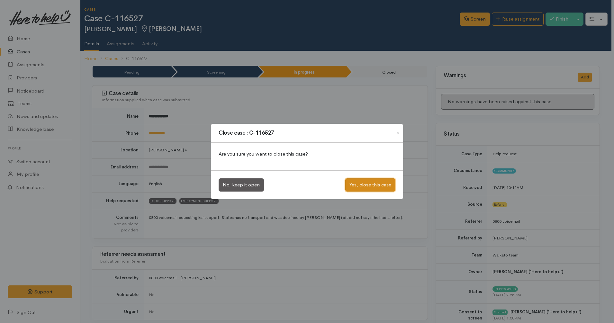
click at [373, 184] on button "Yes, close this case" at bounding box center [370, 184] width 50 height 13
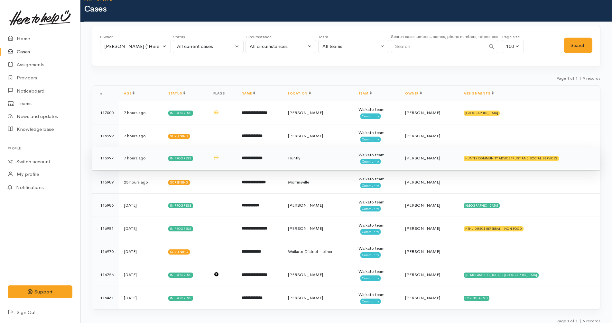
scroll to position [15, 0]
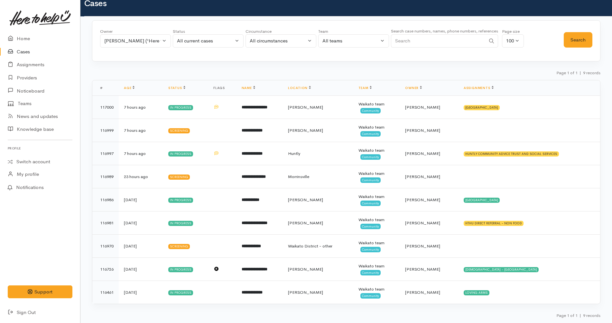
click at [42, 51] on link "Cases" at bounding box center [40, 51] width 80 height 13
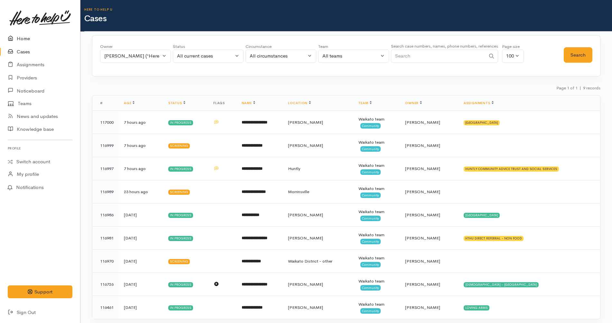
click at [33, 40] on link "Home" at bounding box center [40, 38] width 80 height 13
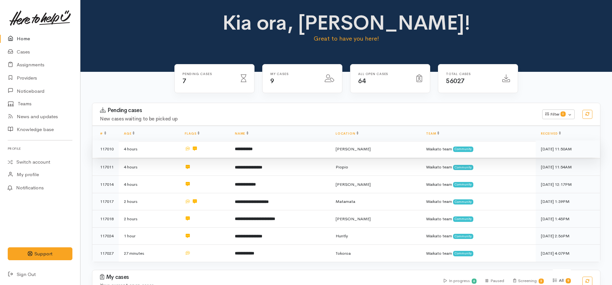
click at [252, 147] on b "**********" at bounding box center [244, 149] width 18 height 4
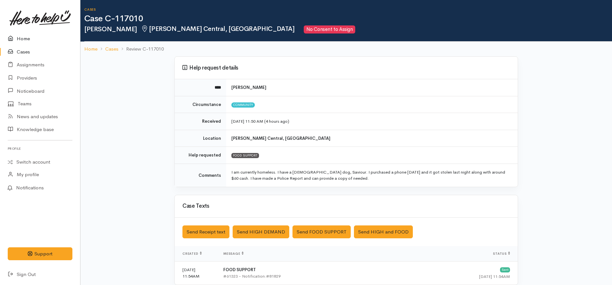
click at [38, 38] on link "Home" at bounding box center [40, 38] width 80 height 13
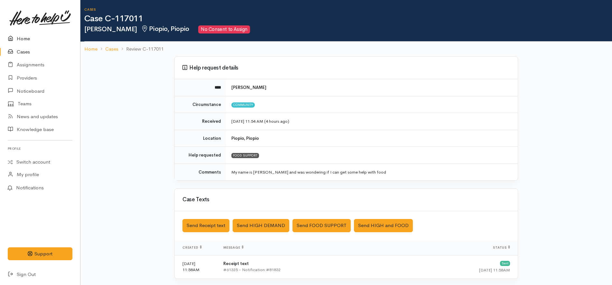
click at [26, 40] on link "Home" at bounding box center [40, 38] width 80 height 13
